Goal: Check status: Check status

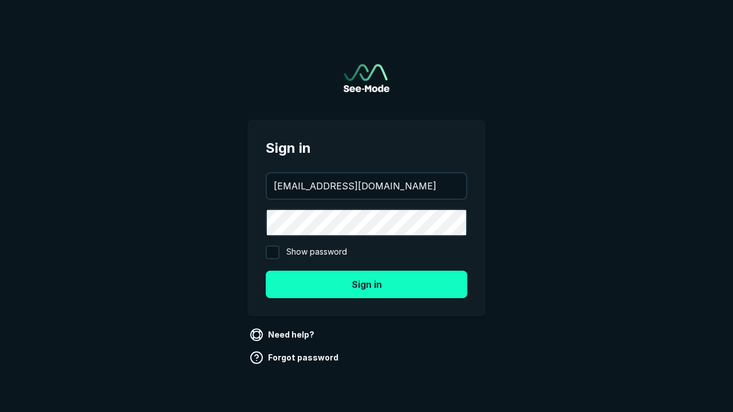
click at [366, 284] on button "Sign in" at bounding box center [367, 284] width 202 height 27
